Goal: Information Seeking & Learning: Learn about a topic

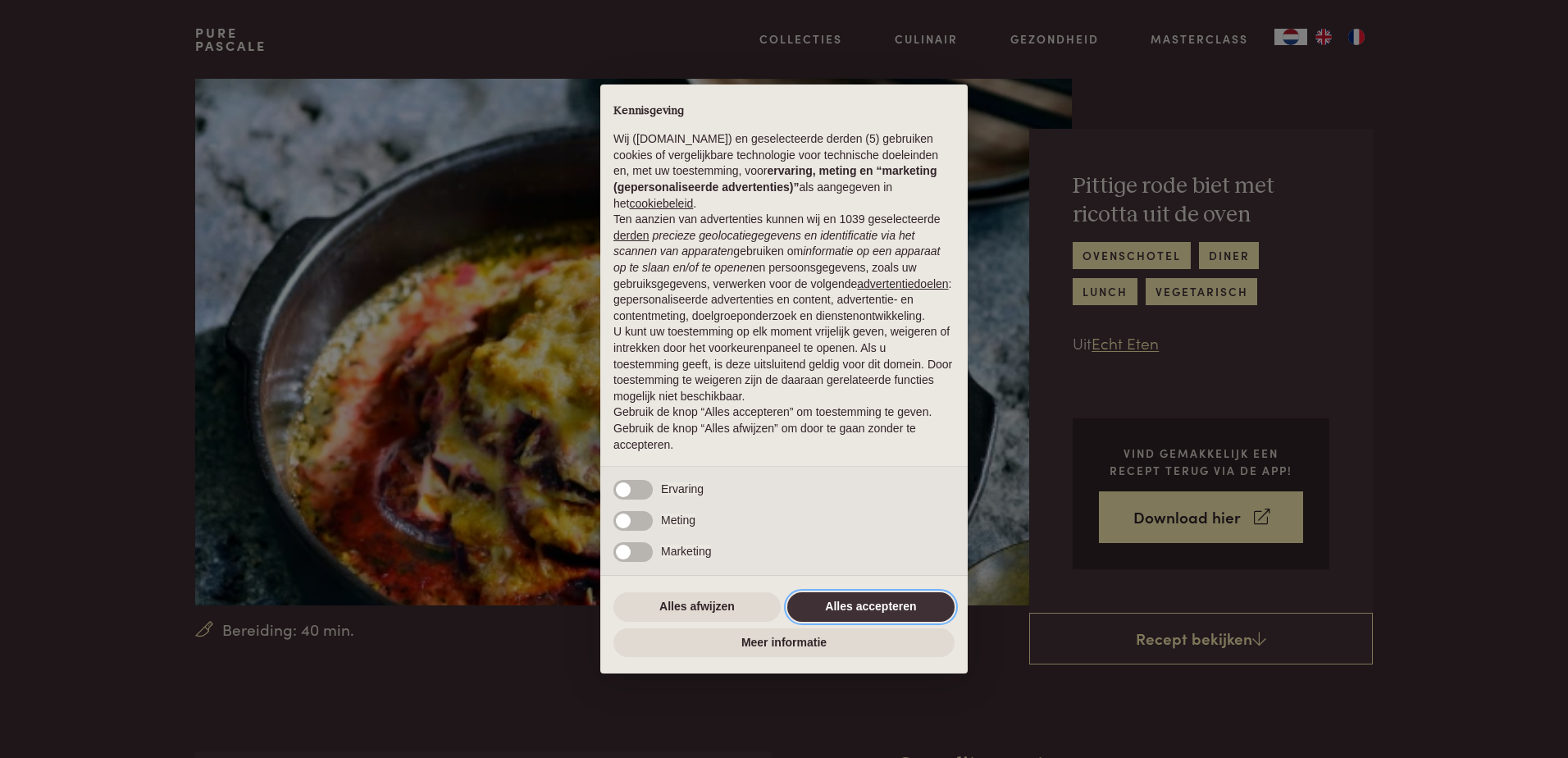
click at [854, 603] on button "Alles accepteren" at bounding box center [871, 607] width 167 height 29
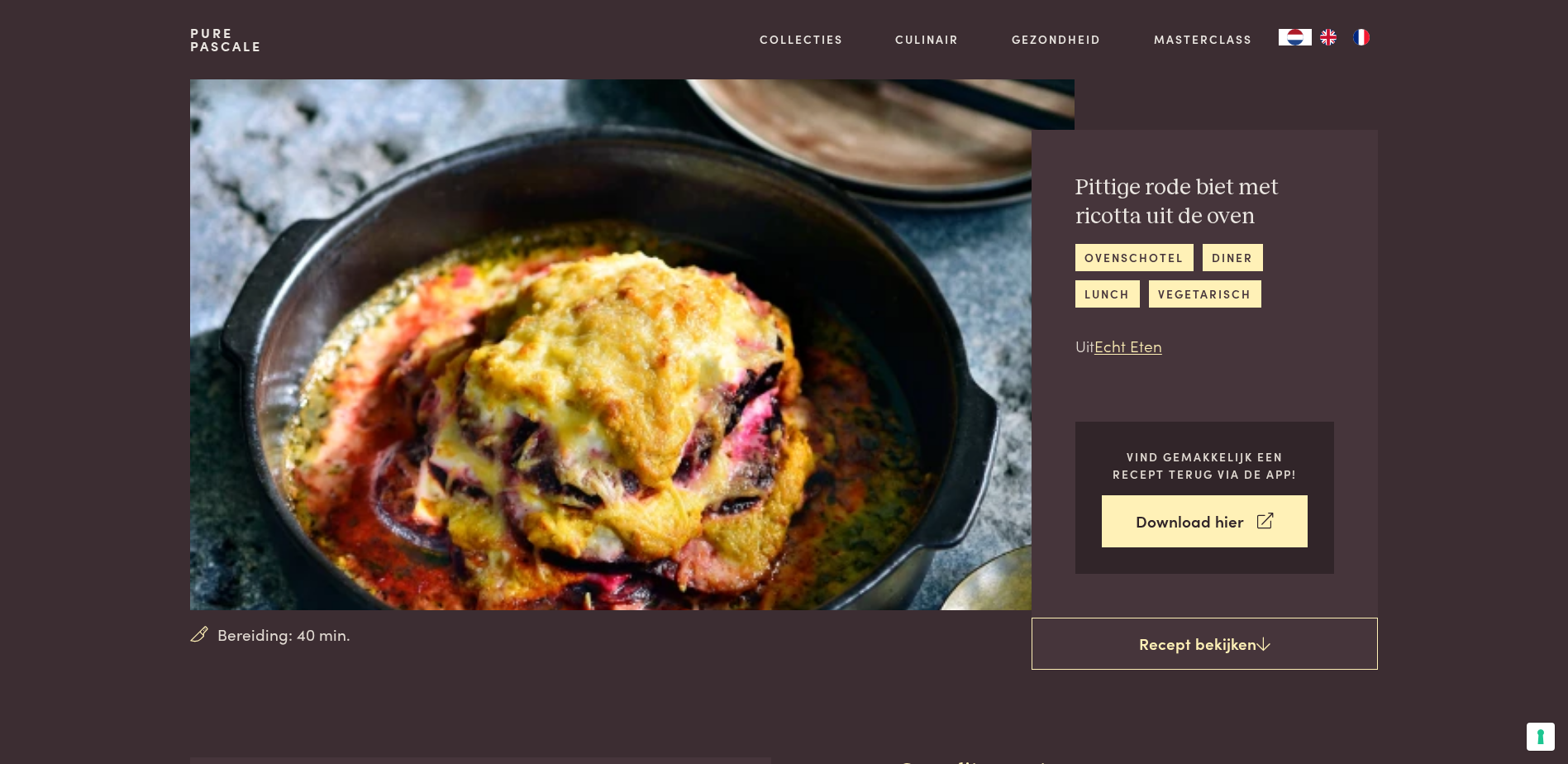
drag, startPoint x: 1539, startPoint y: 0, endPoint x: 737, endPoint y: 678, distance: 1050.2
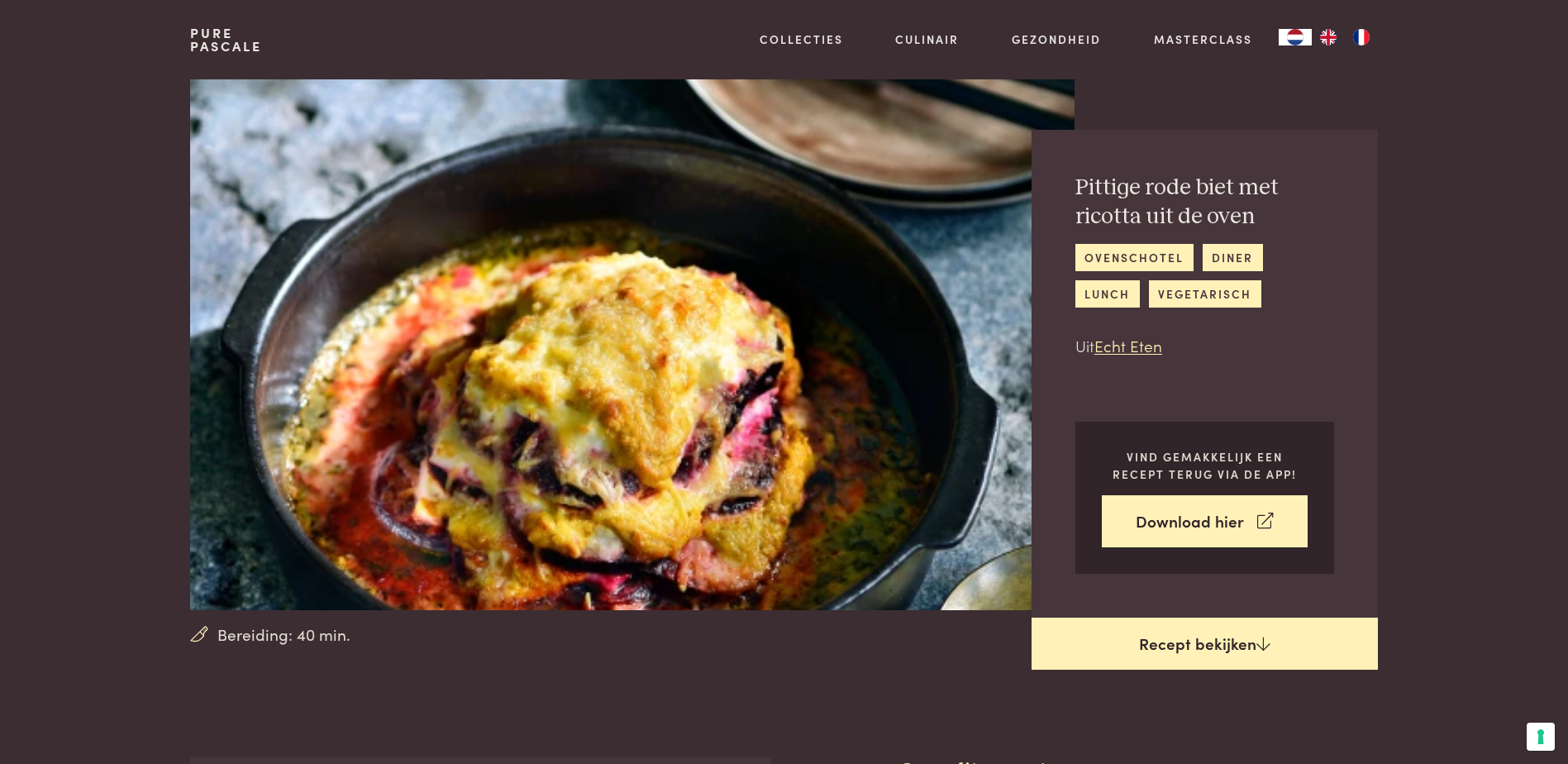
click at [1252, 643] on link "Recept bekijken" at bounding box center [1205, 644] width 346 height 53
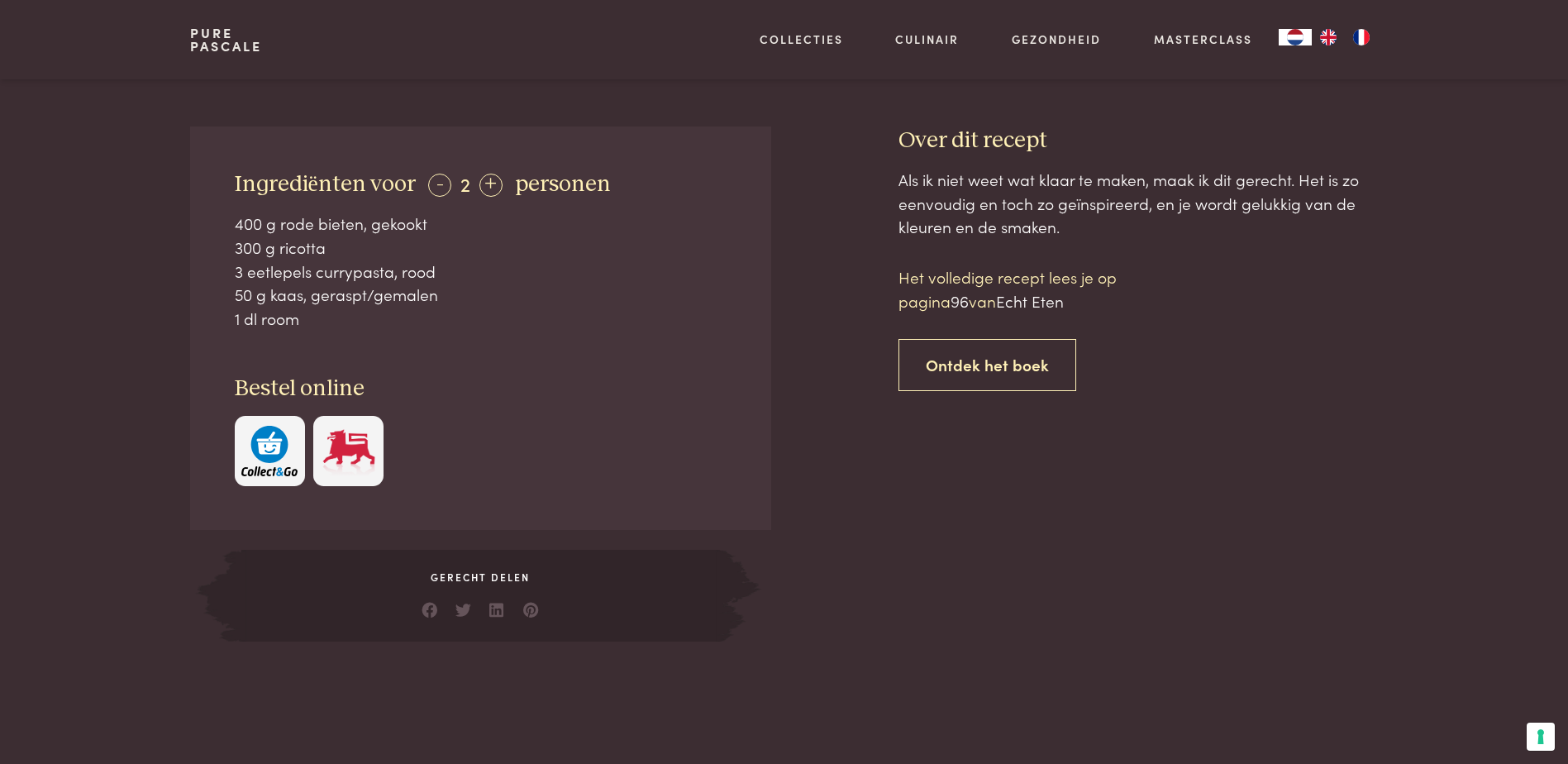
scroll to position [618, 0]
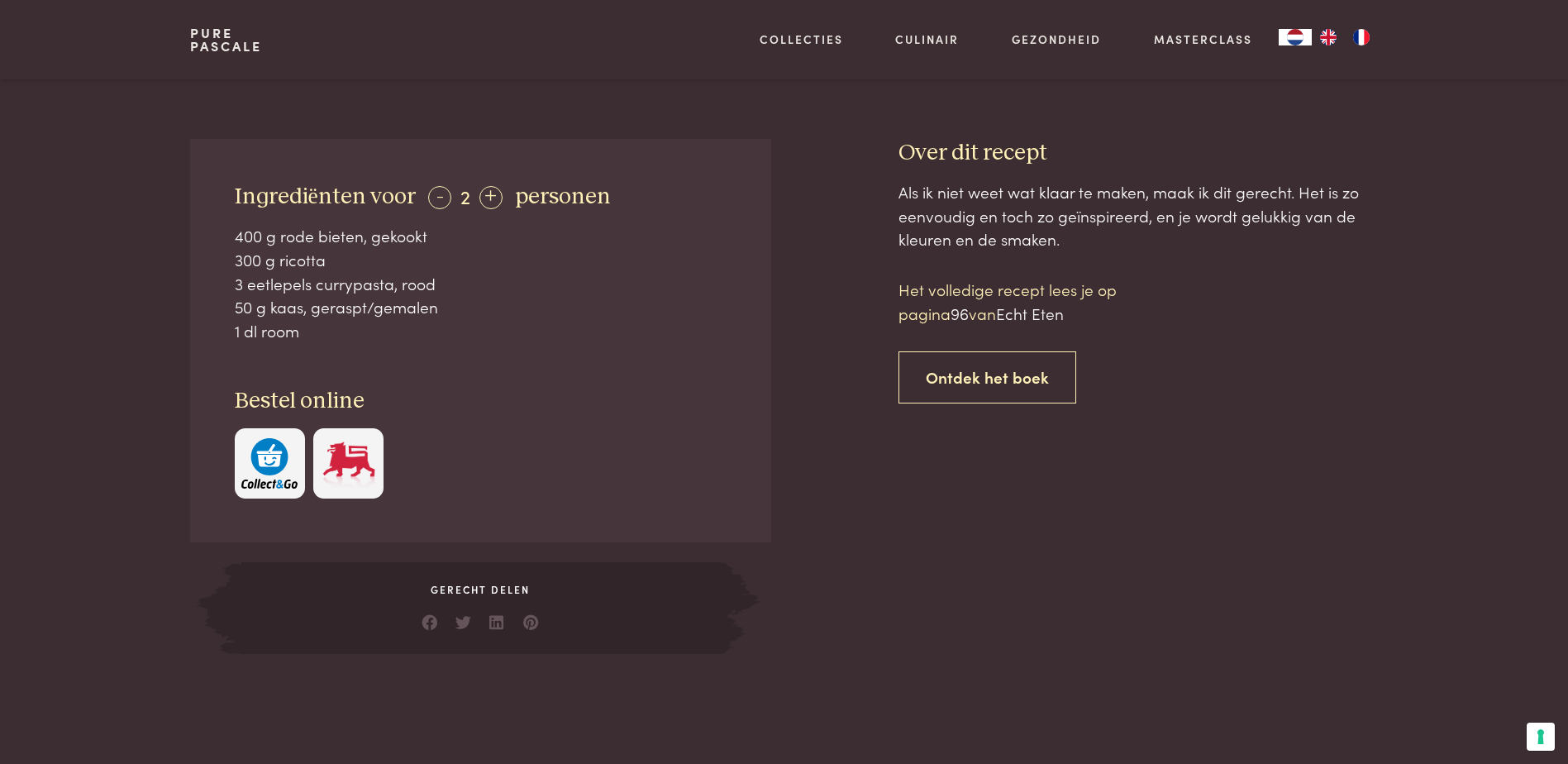
scroll to position [757, 0]
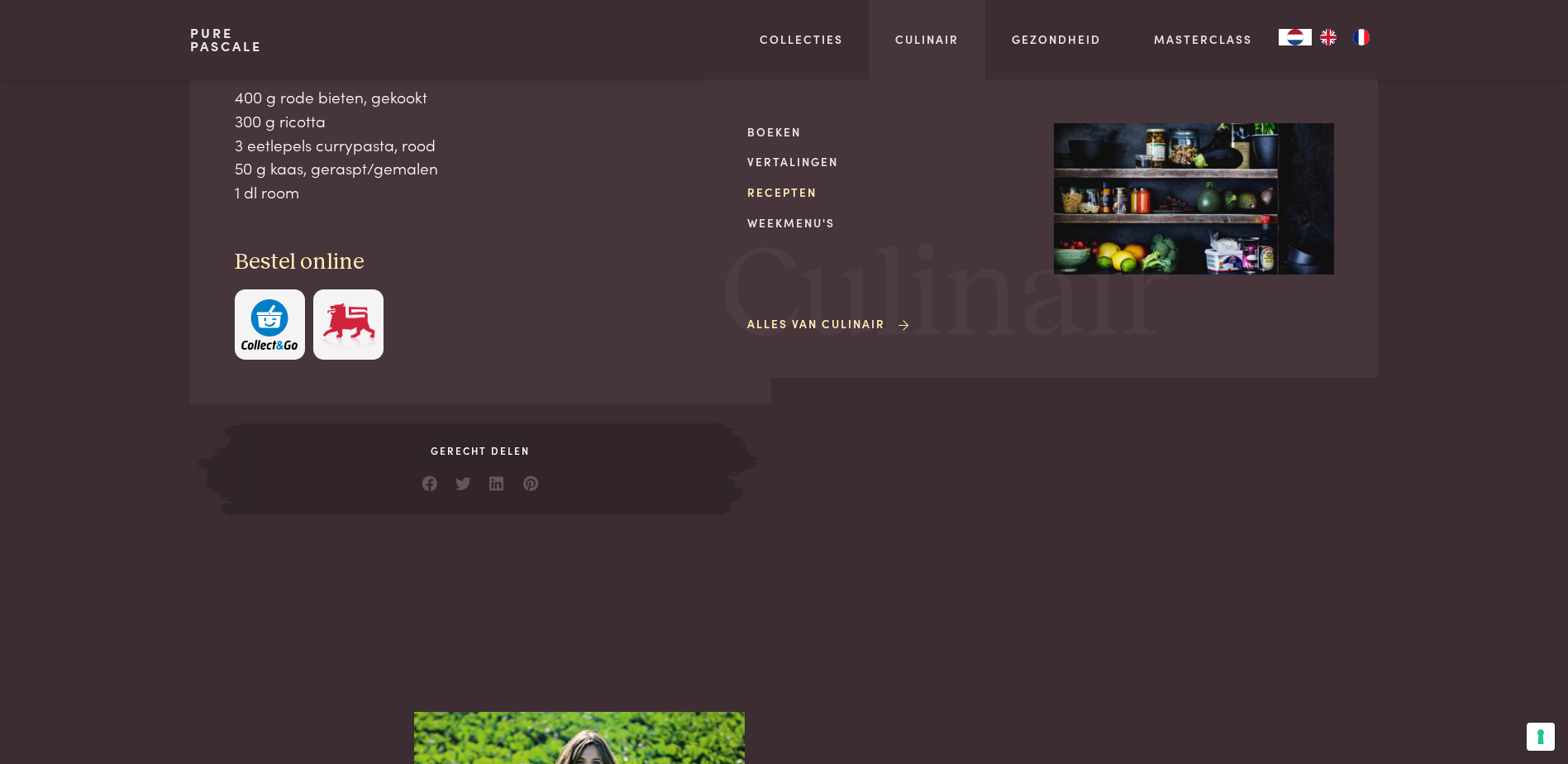
click at [808, 185] on link "Recepten" at bounding box center [887, 192] width 281 height 17
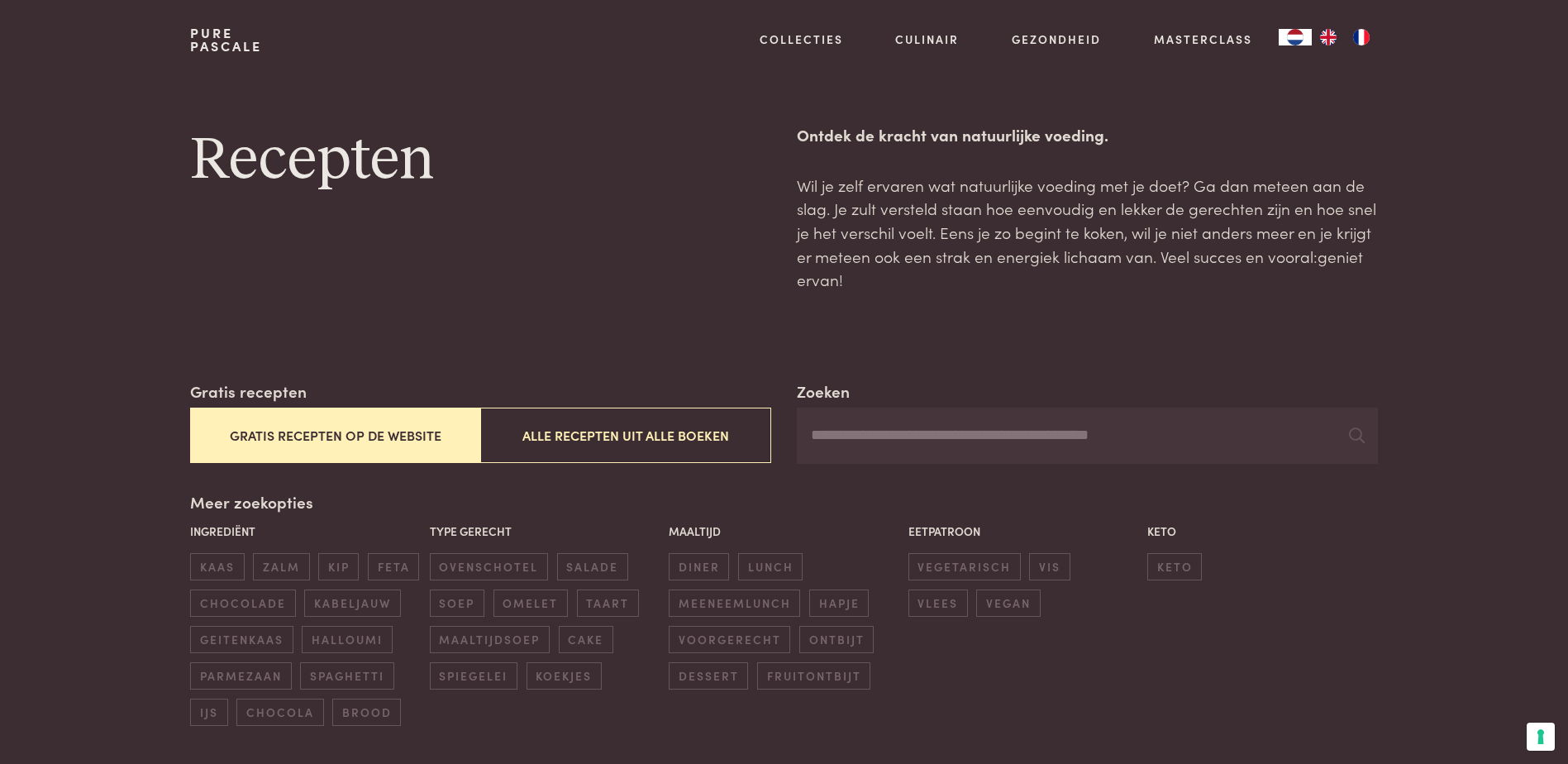
click at [339, 428] on button "Gratis recepten op de website" at bounding box center [335, 436] width 290 height 55
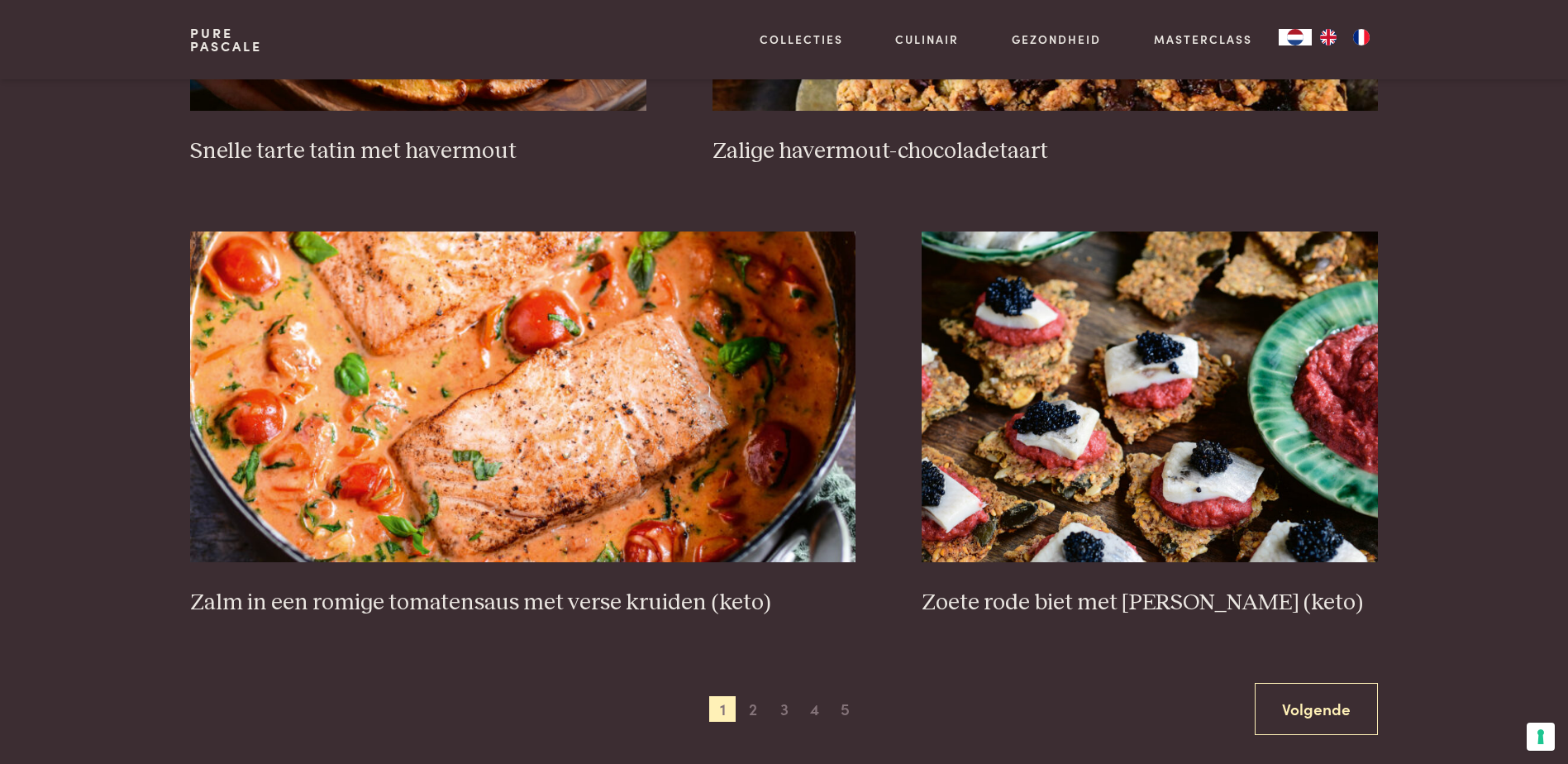
scroll to position [2897, 0]
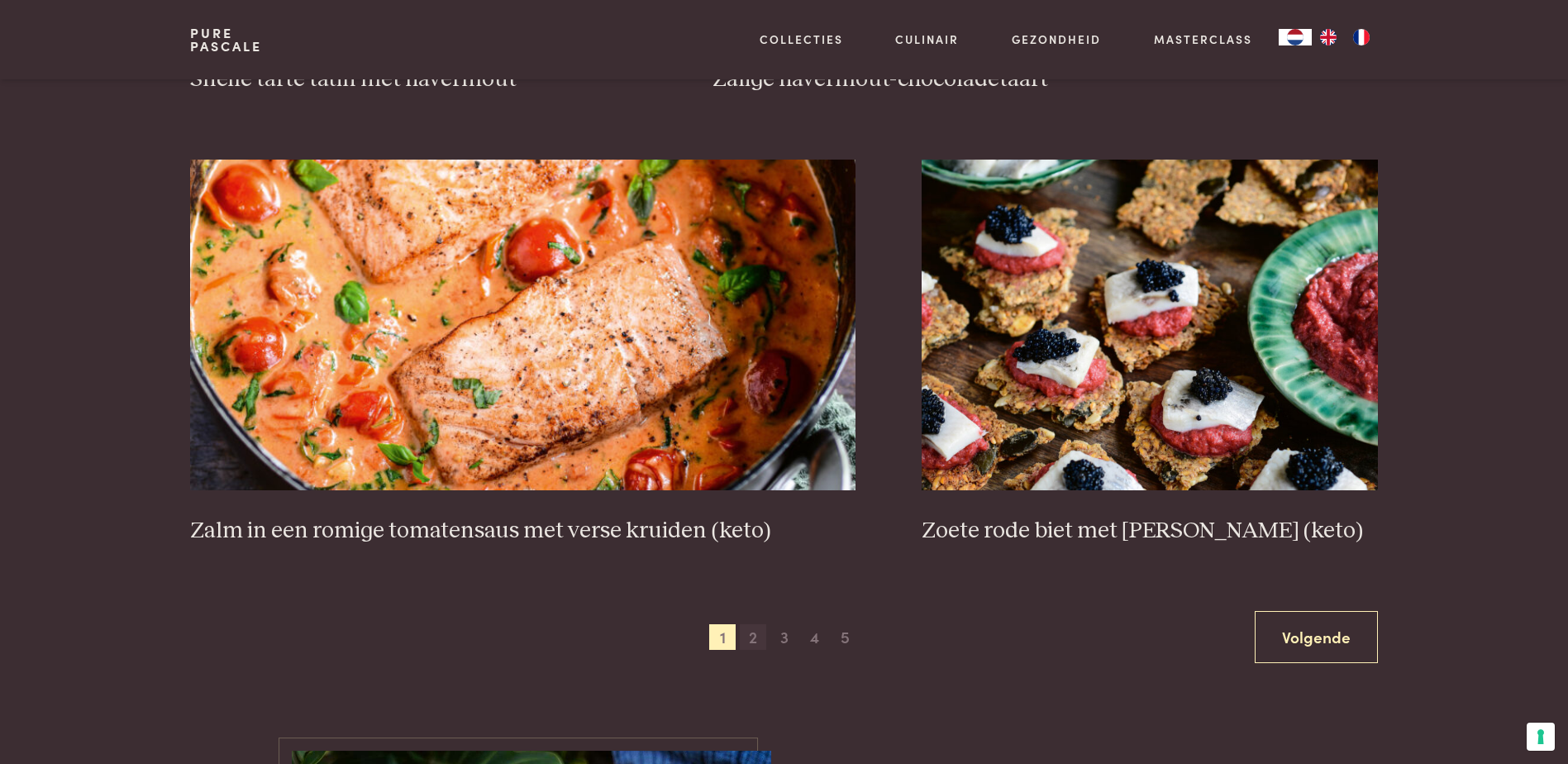
click at [753, 632] on span "2" at bounding box center [753, 637] width 27 height 27
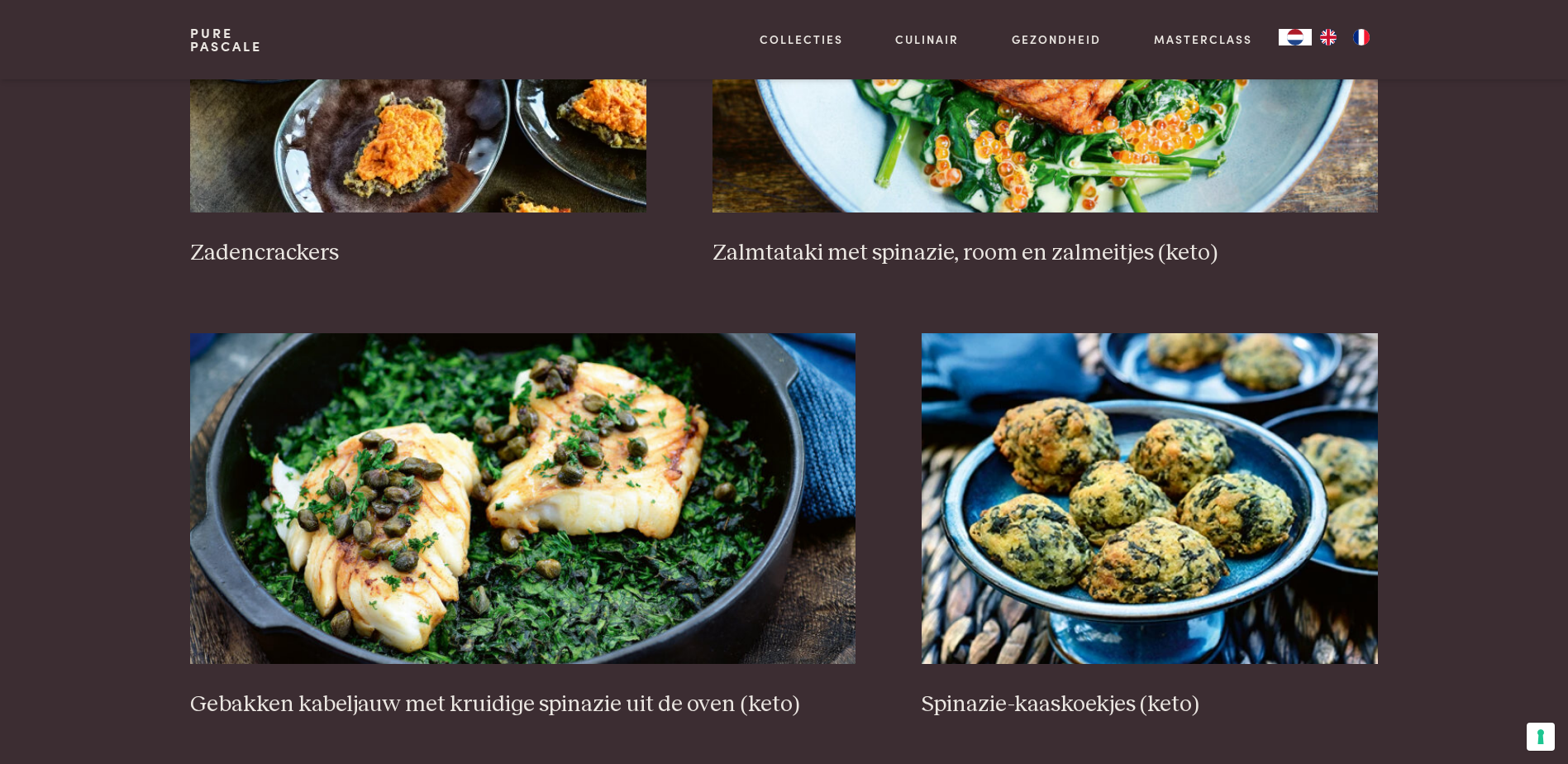
scroll to position [2828, 0]
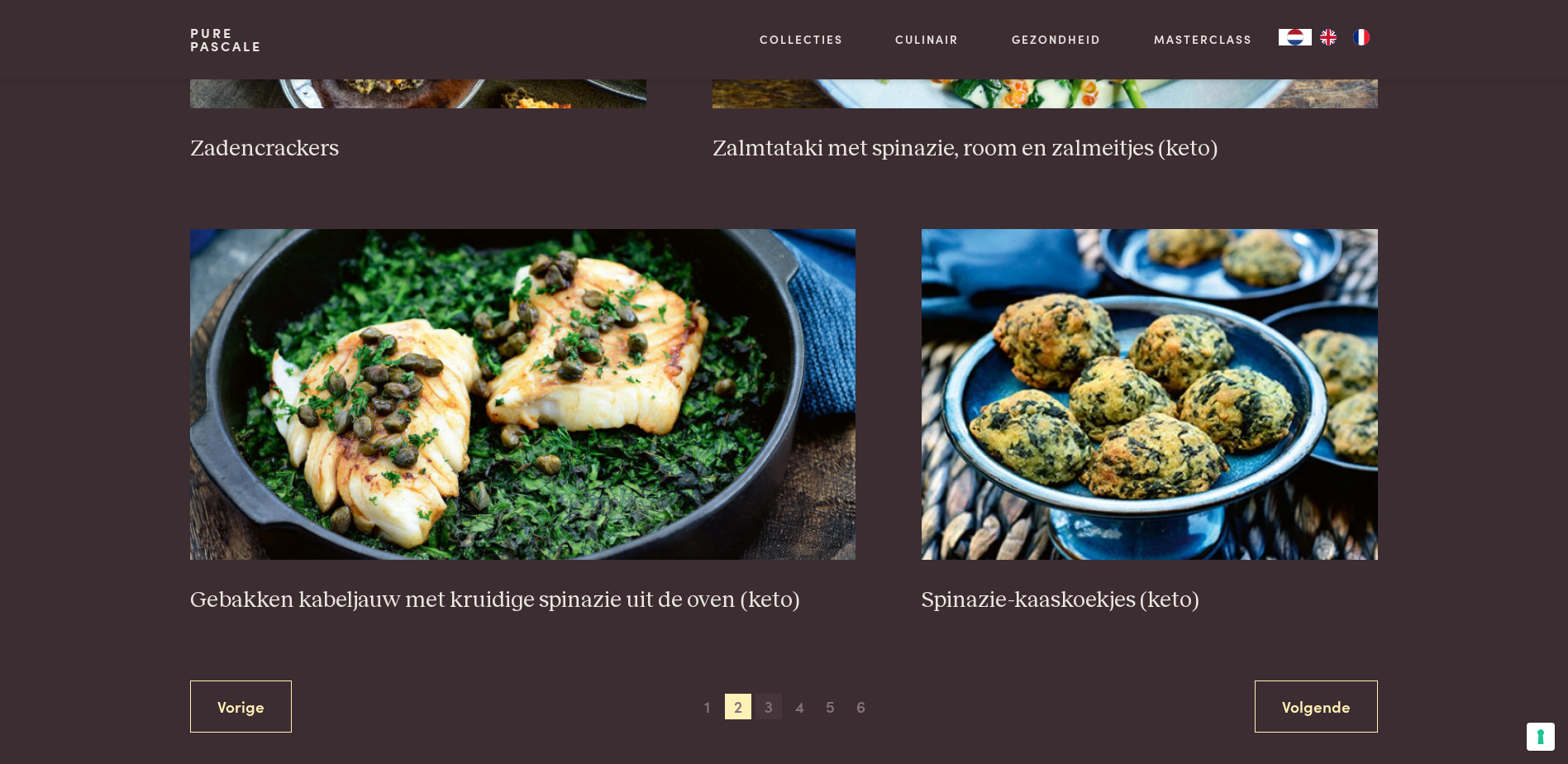
click at [768, 718] on span "3" at bounding box center [769, 707] width 27 height 27
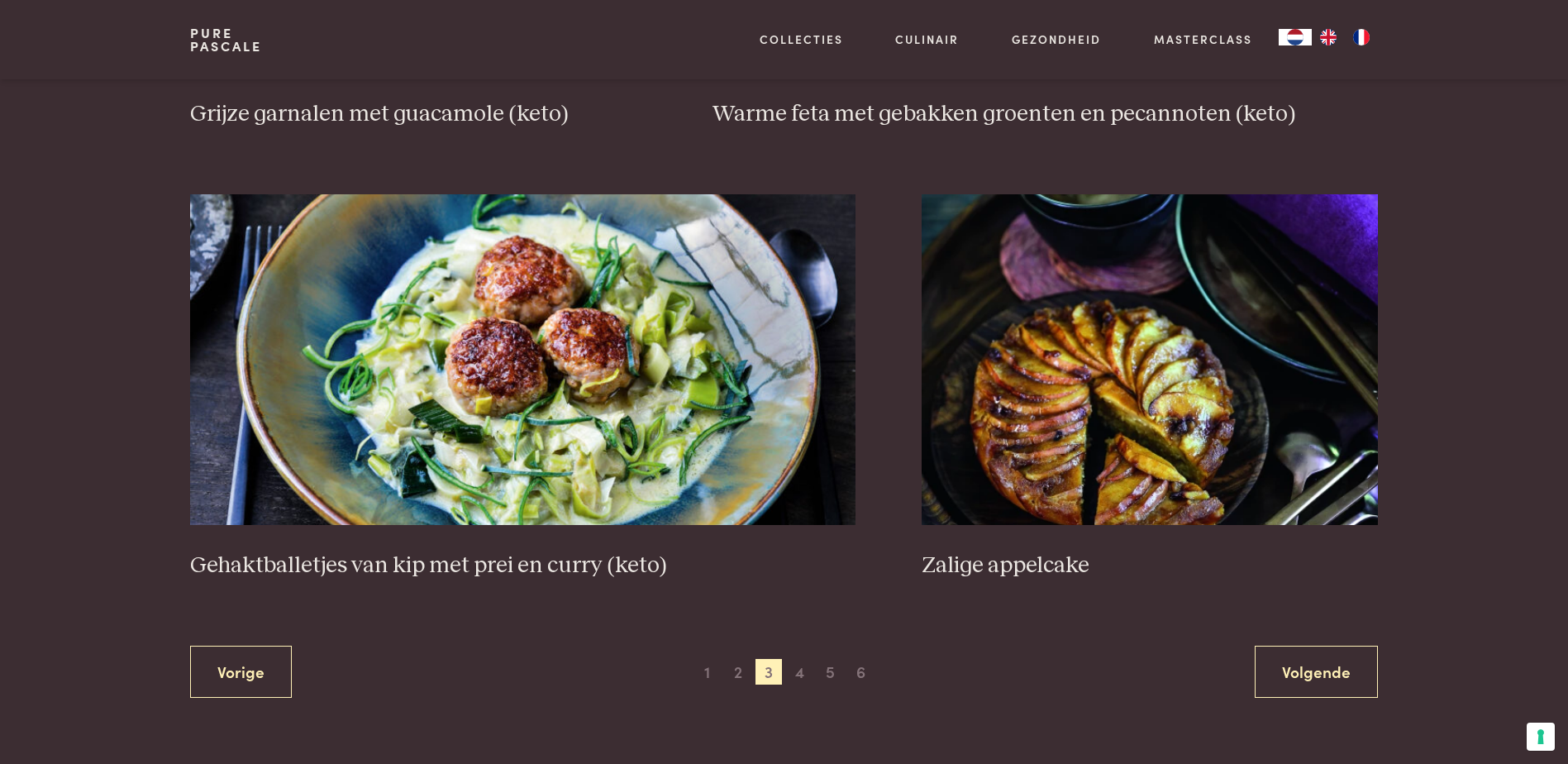
scroll to position [2968, 0]
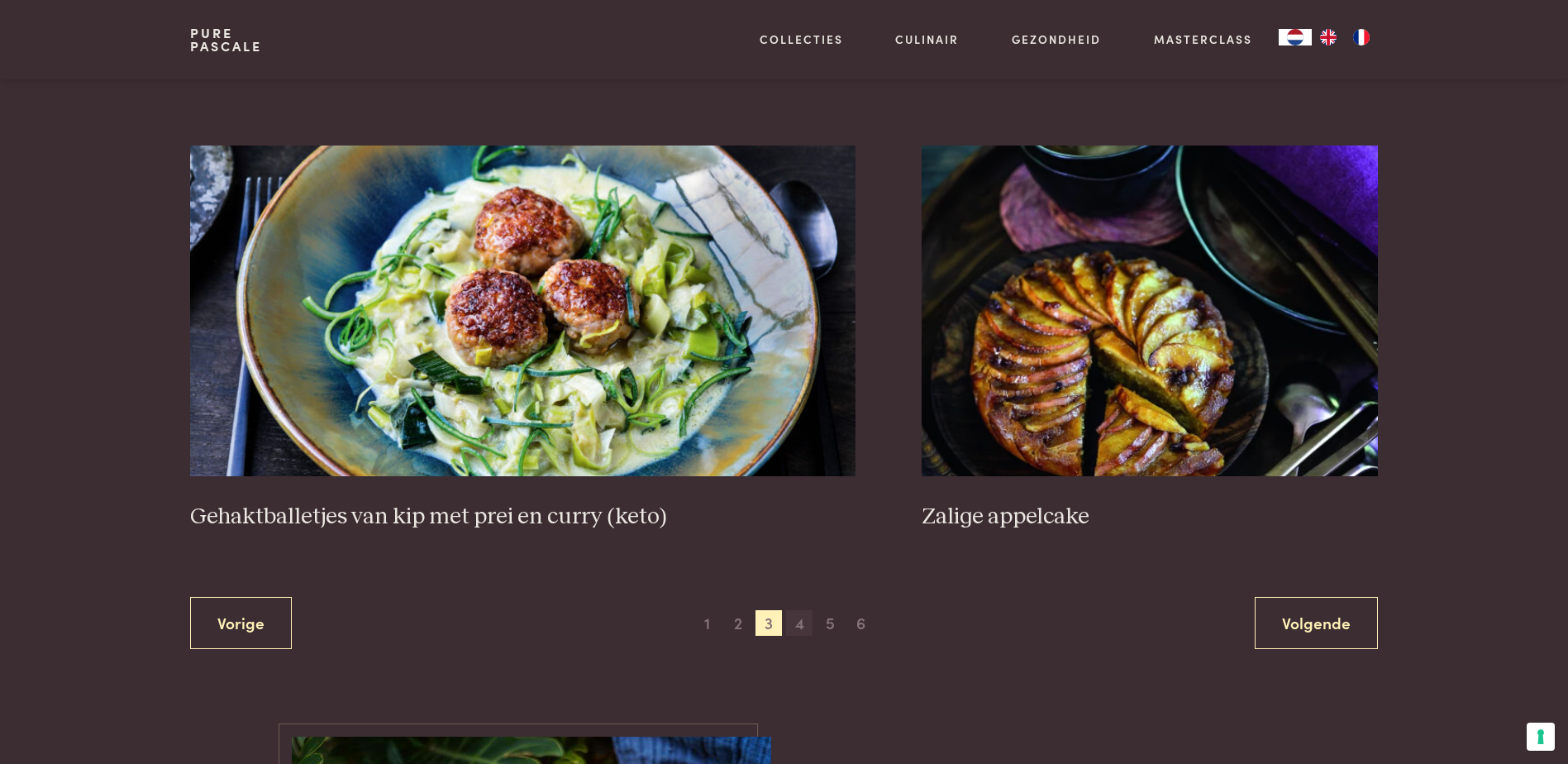
click at [804, 624] on span "4" at bounding box center [800, 624] width 27 height 27
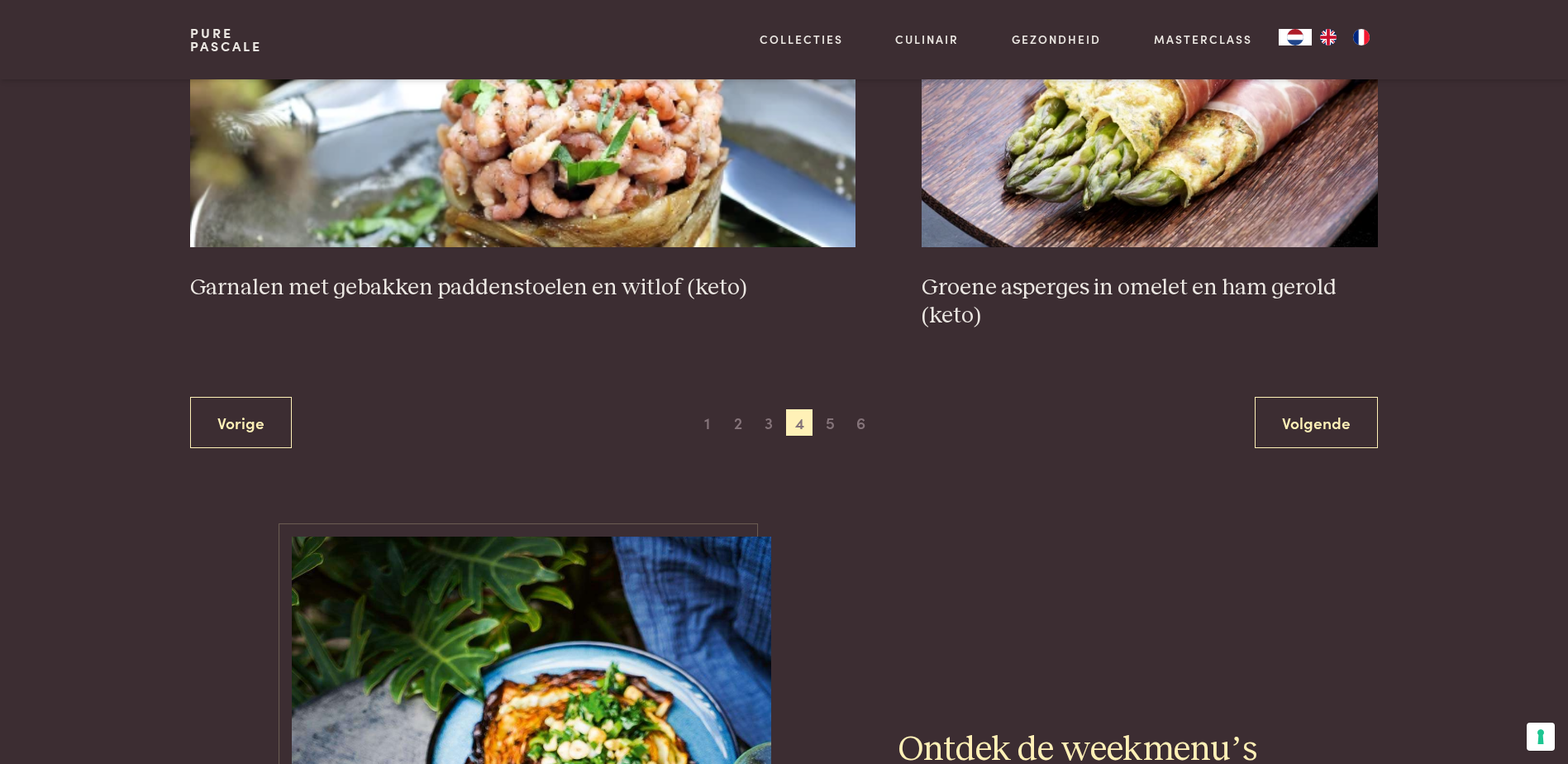
scroll to position [3149, 0]
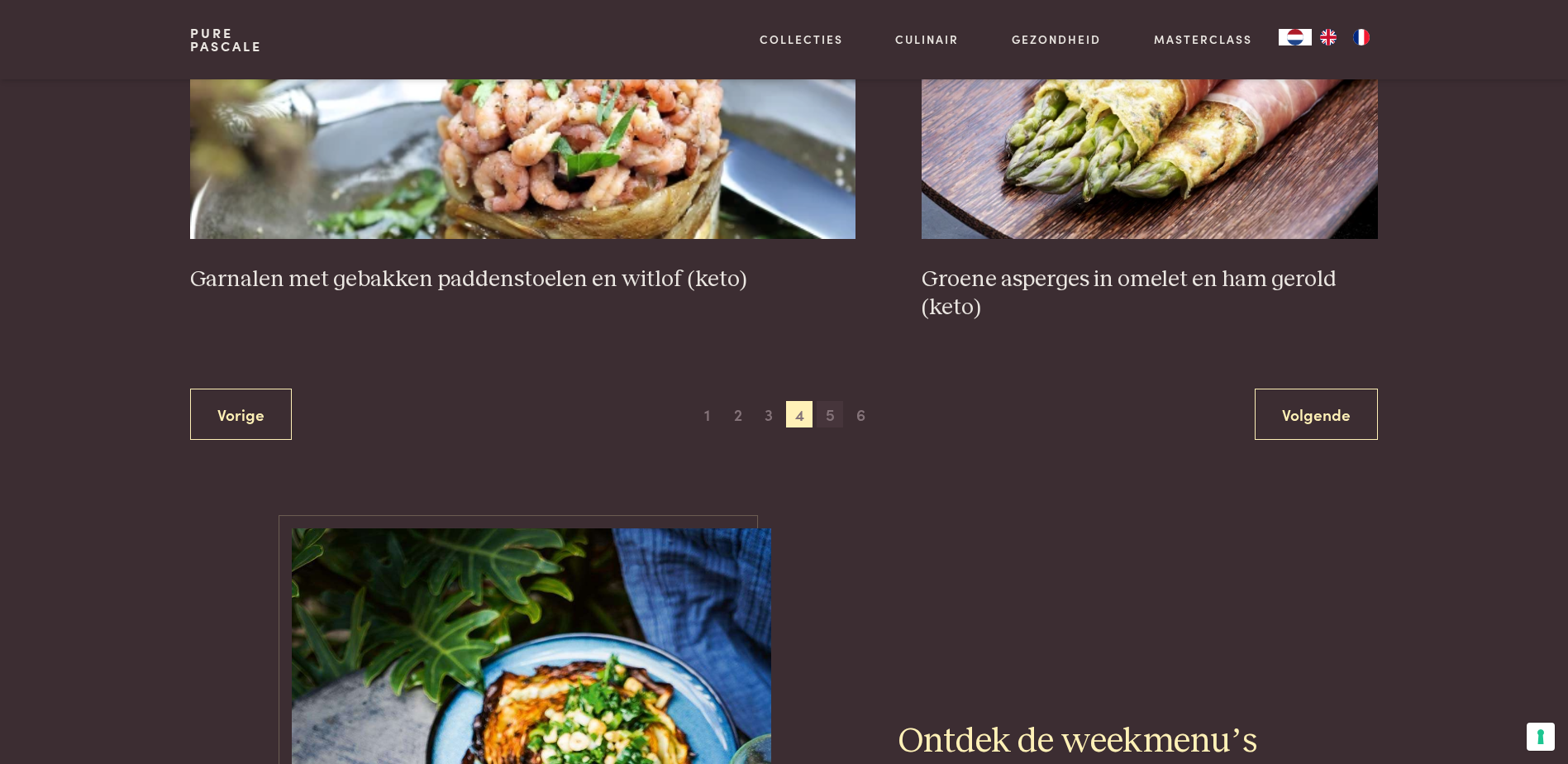
click at [823, 422] on span "5" at bounding box center [830, 415] width 27 height 27
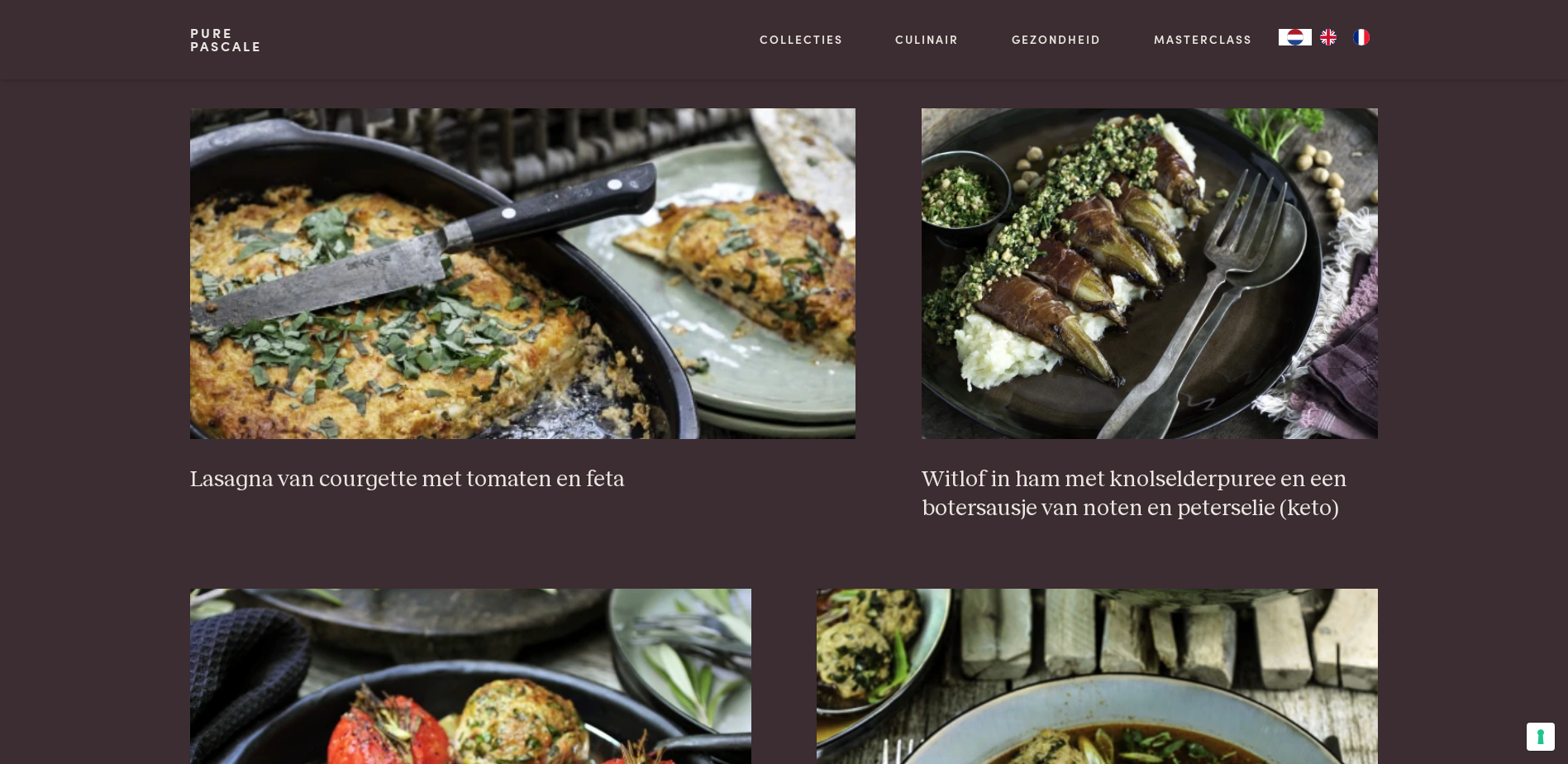
scroll to position [1590, 0]
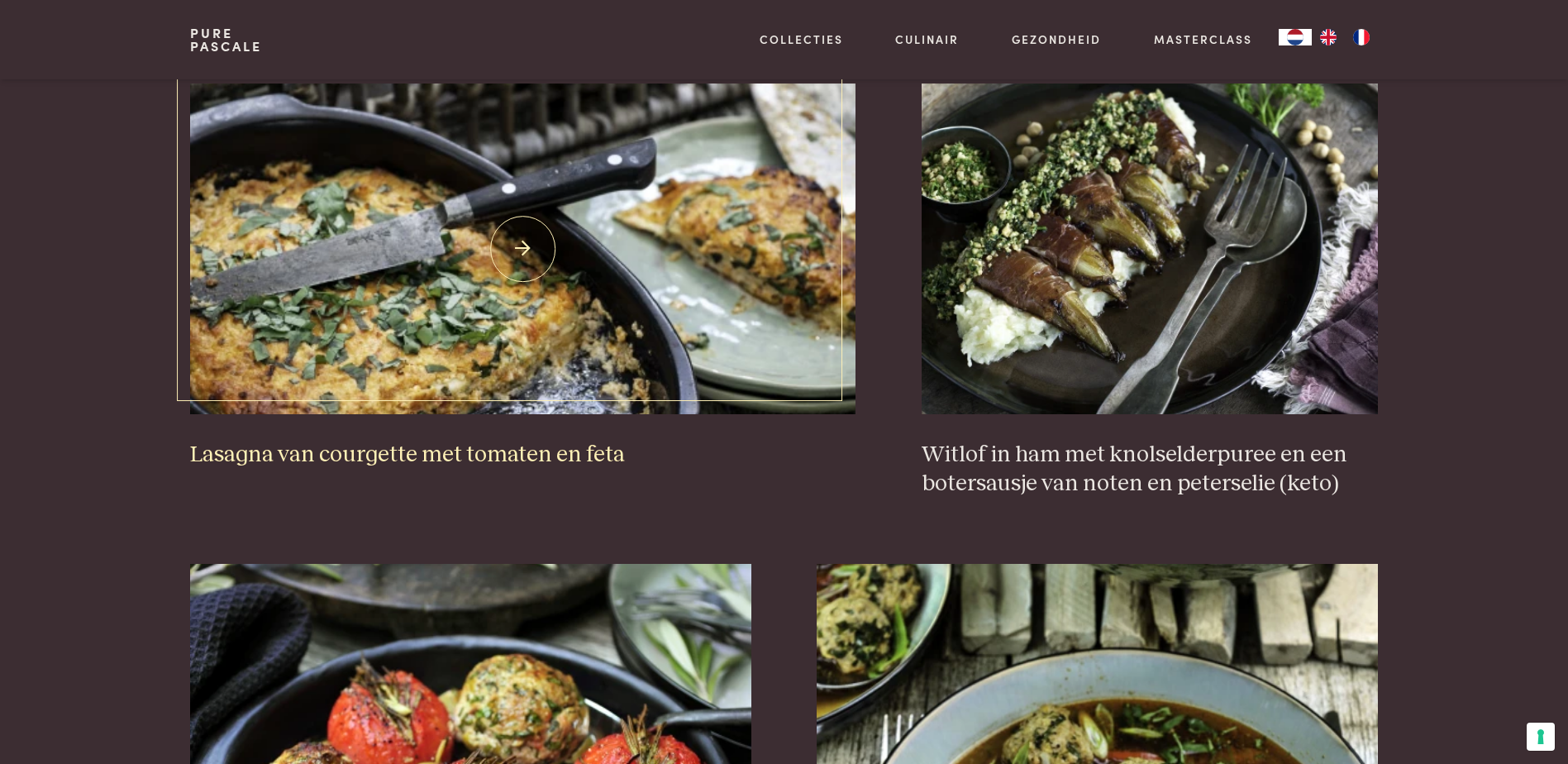
click at [487, 324] on img at bounding box center [523, 249] width 666 height 331
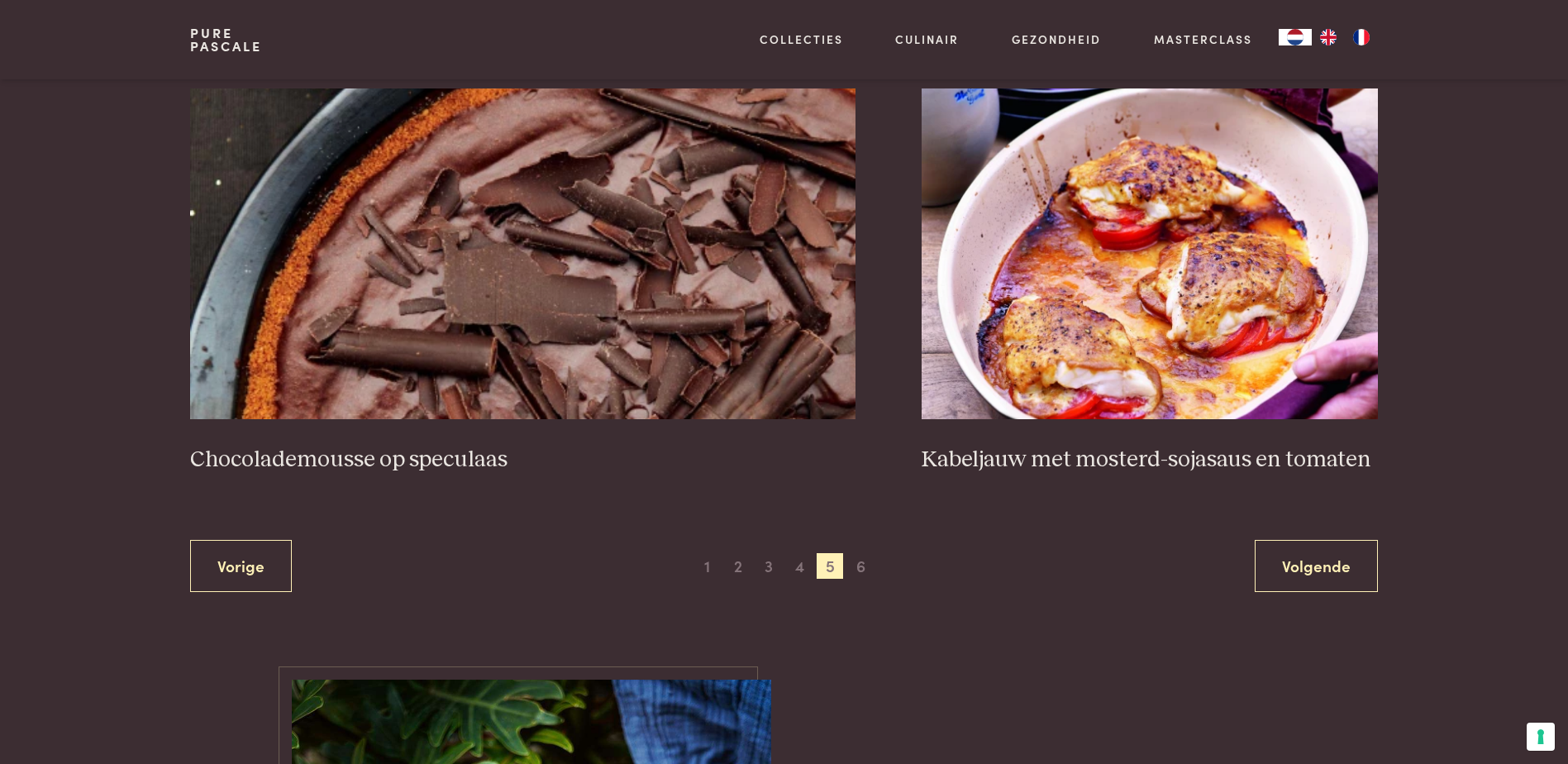
scroll to position [2977, 0]
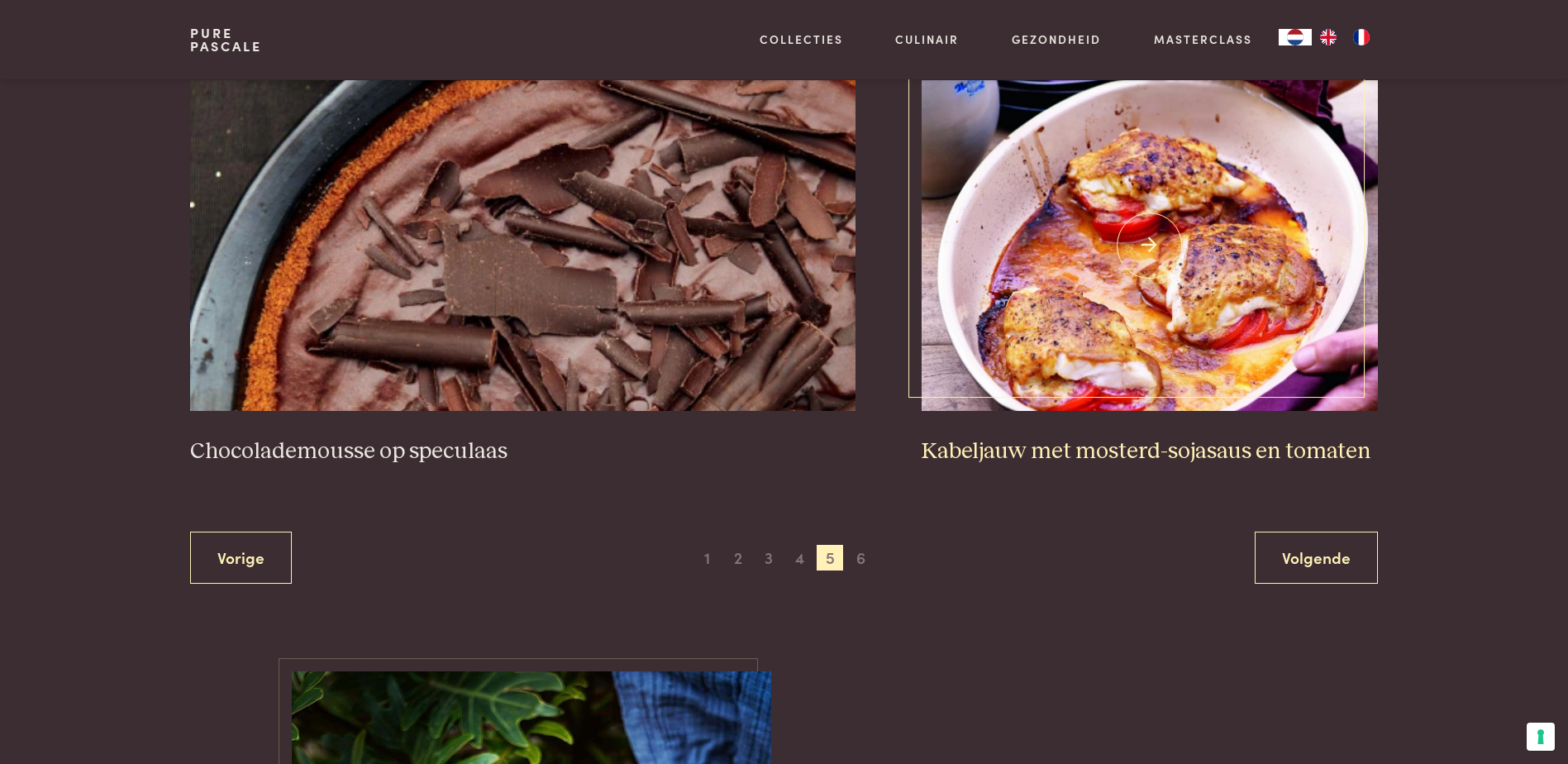
click at [1073, 345] on img at bounding box center [1150, 245] width 456 height 331
click at [863, 562] on span "6" at bounding box center [861, 558] width 27 height 27
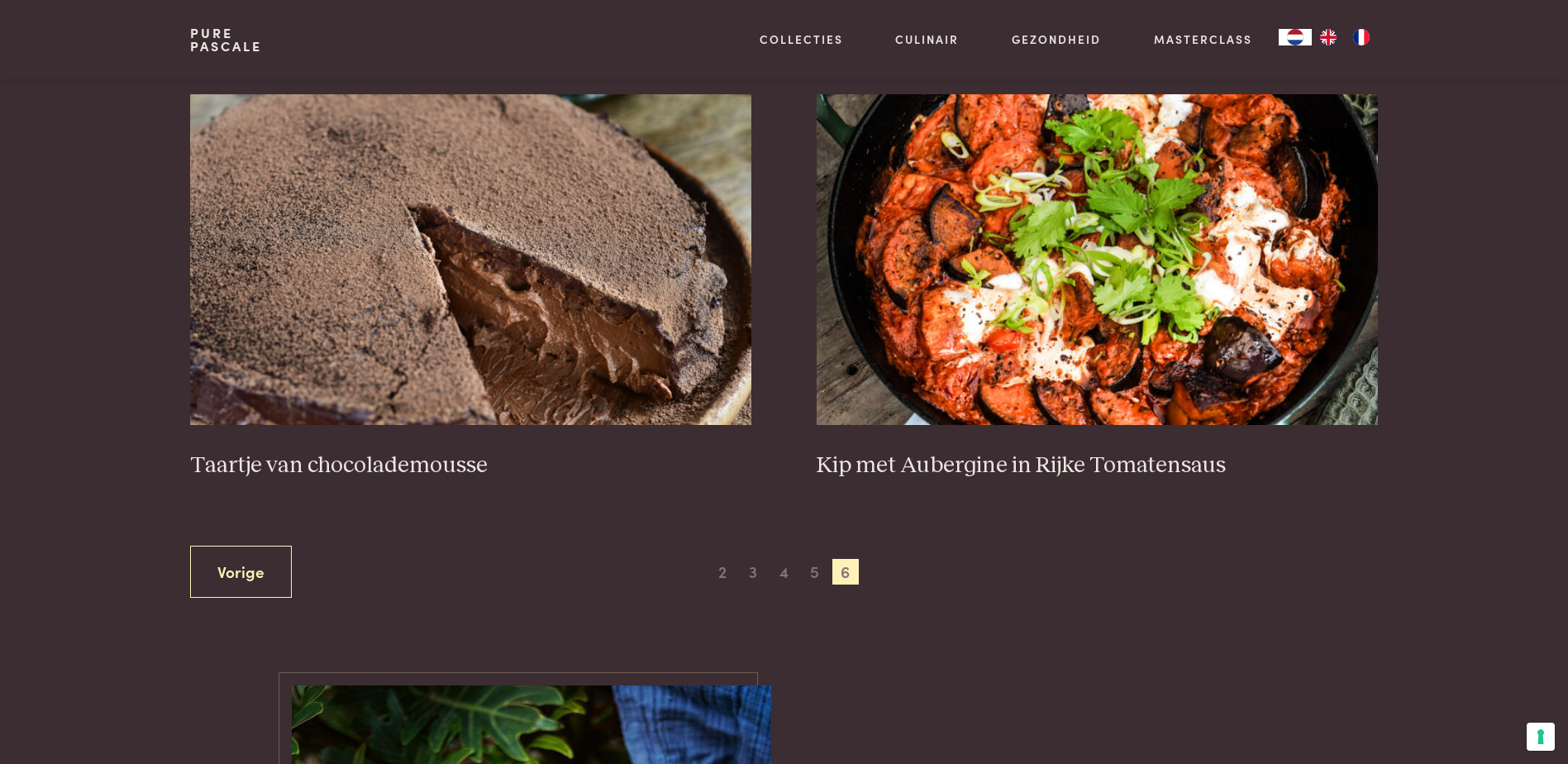
scroll to position [739, 0]
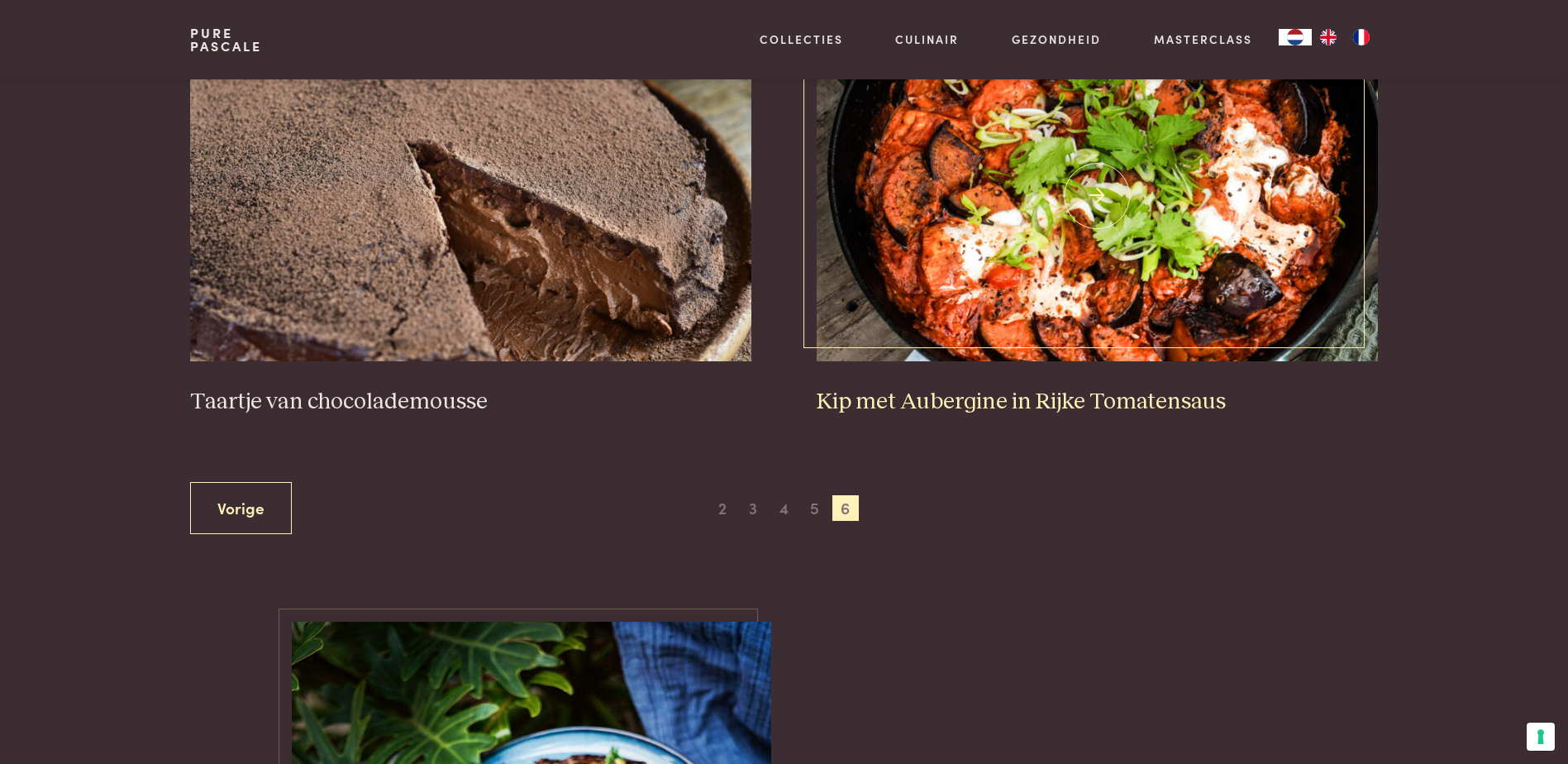
click at [1020, 291] on img at bounding box center [1096, 196] width 560 height 331
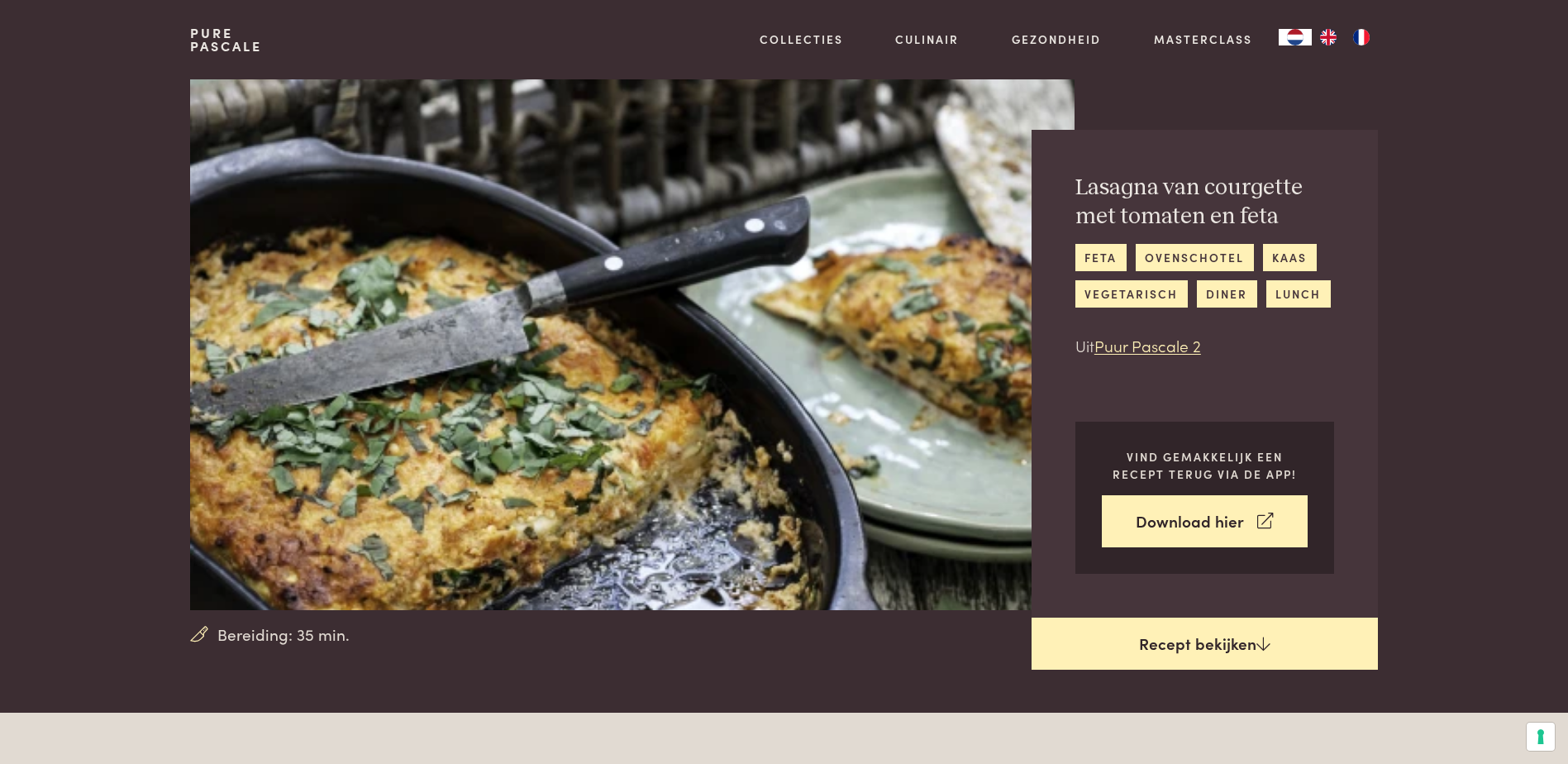
click at [1210, 656] on link "Recept bekijken" at bounding box center [1205, 644] width 346 height 53
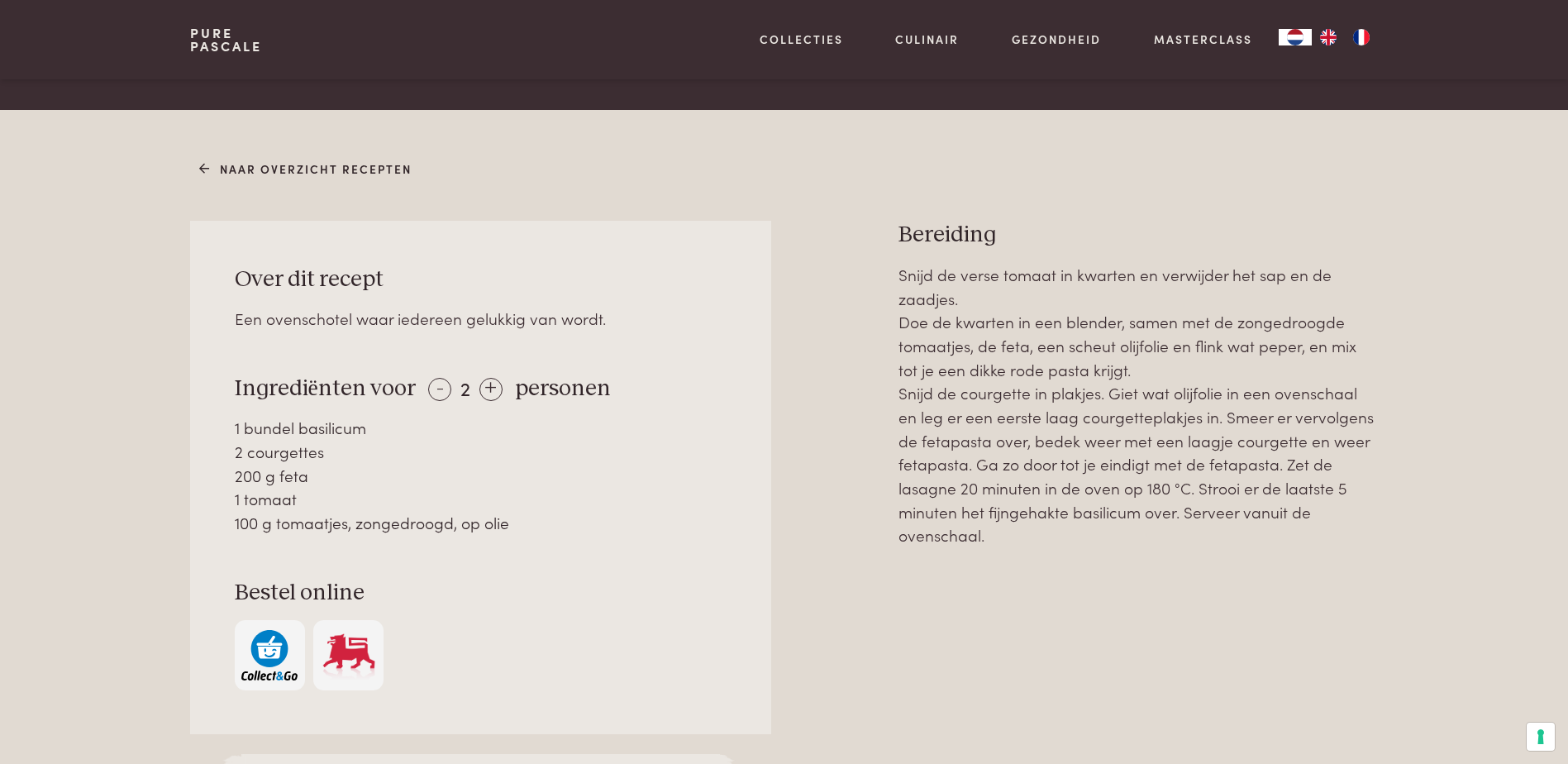
scroll to position [713, 0]
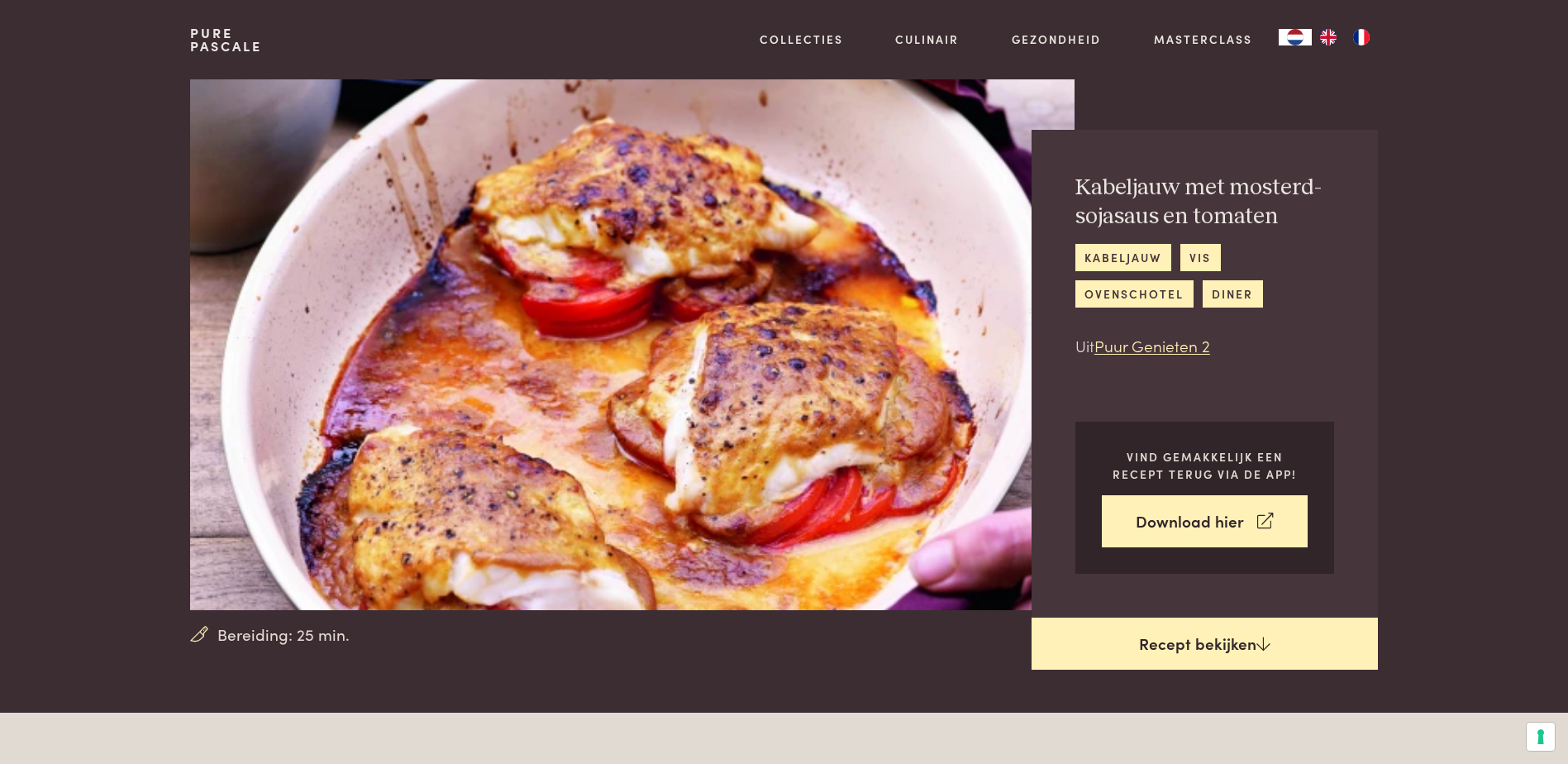
click at [1155, 634] on link "Recept bekijken" at bounding box center [1205, 644] width 346 height 53
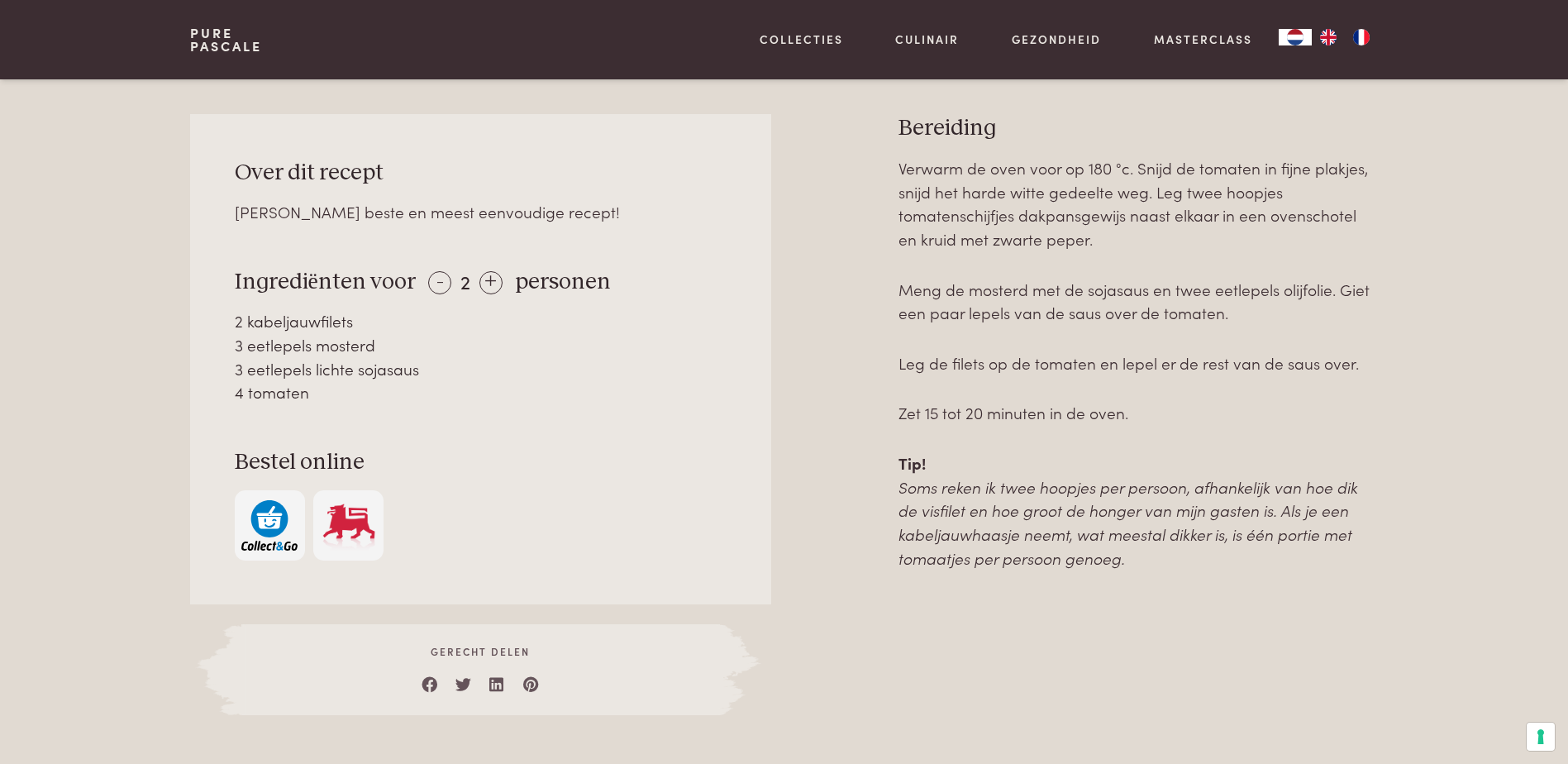
scroll to position [713, 0]
